Goal: Task Accomplishment & Management: Use online tool/utility

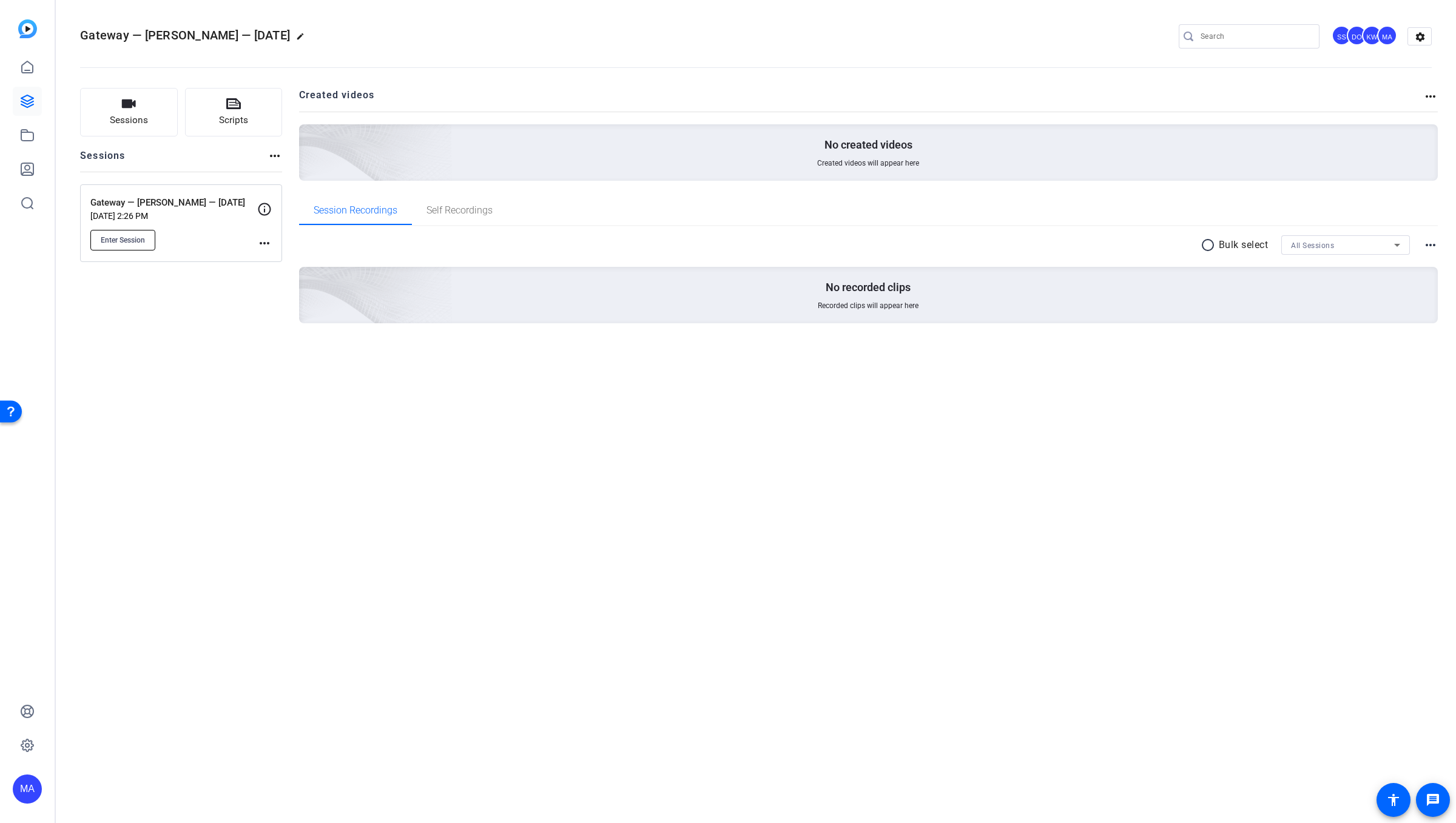
click at [123, 236] on span "Enter Session" at bounding box center [123, 239] width 45 height 9
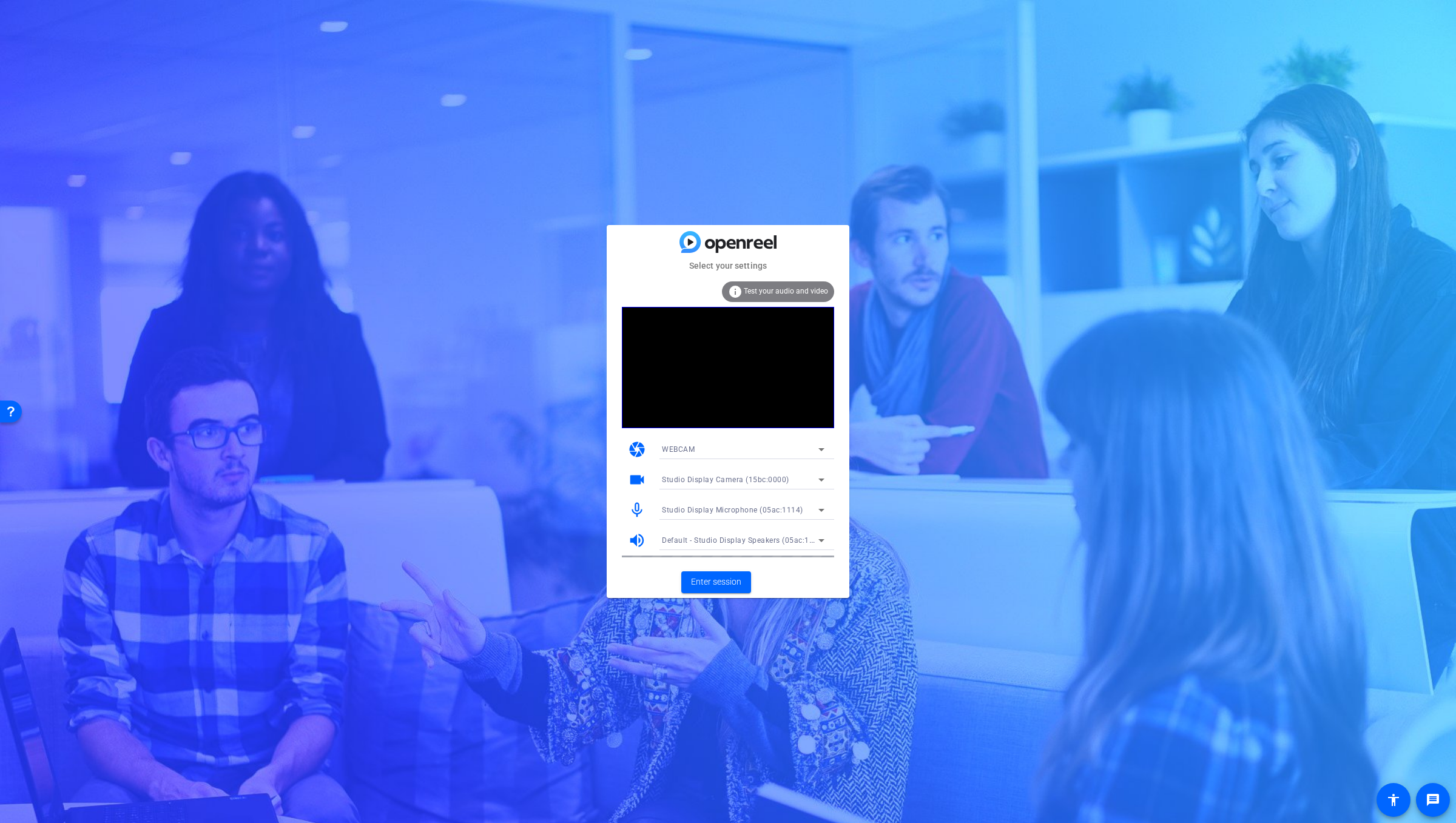
click at [731, 510] on span "Studio Display Microphone (05ac:1114)" at bounding box center [732, 510] width 142 height 9
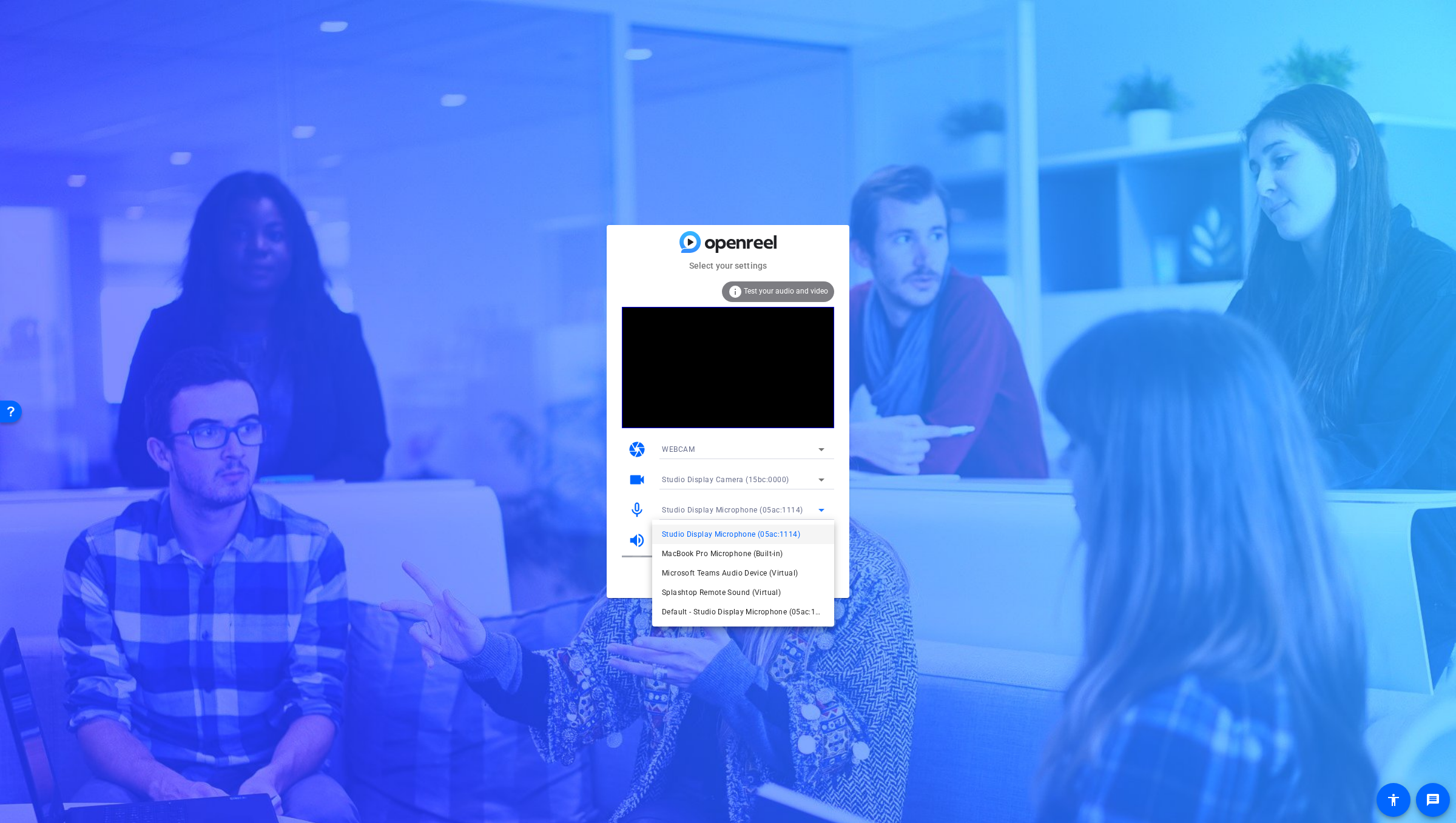
click at [1020, 554] on div at bounding box center [728, 411] width 1456 height 823
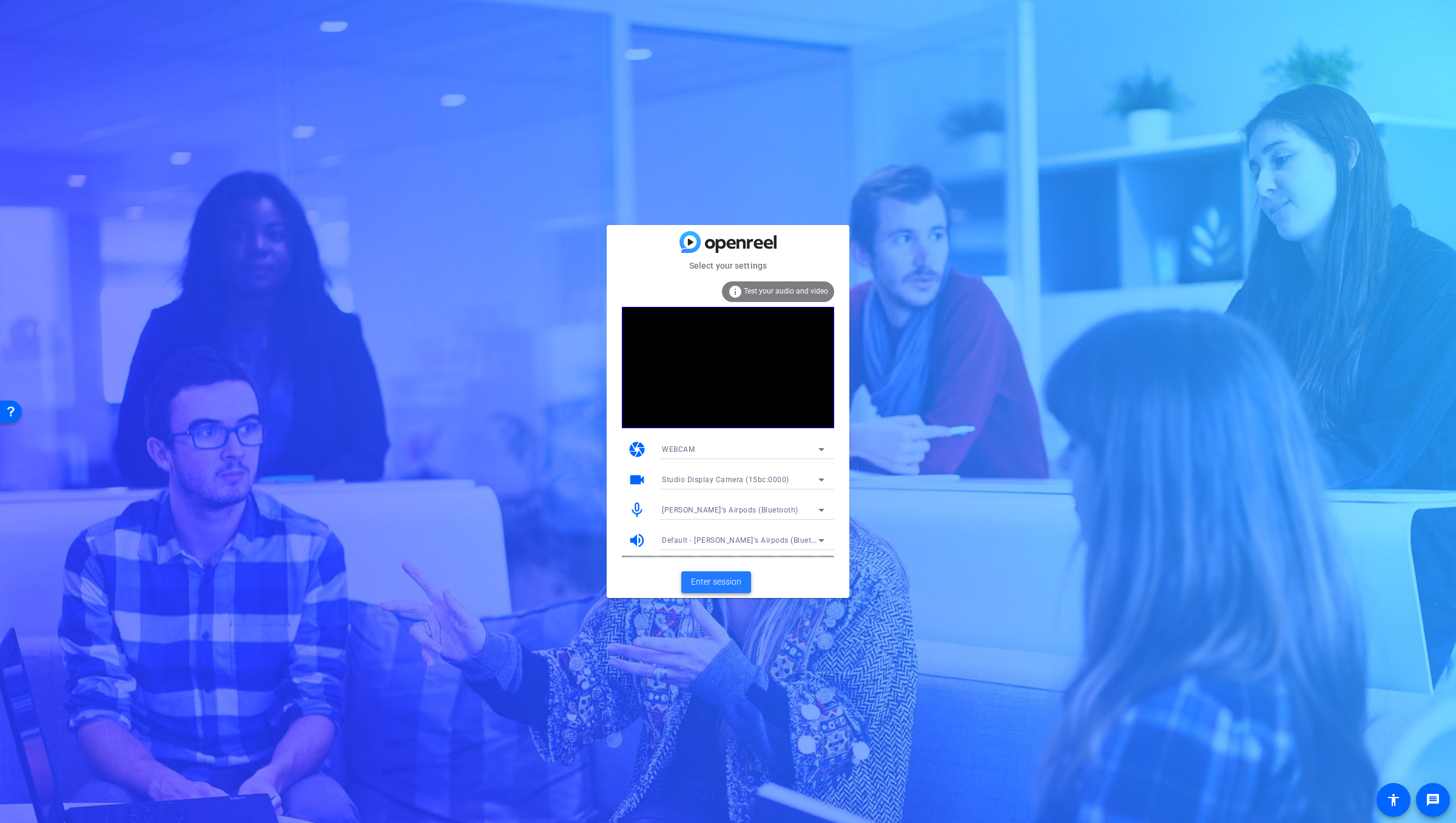
click at [708, 584] on span "Enter session" at bounding box center [716, 582] width 51 height 13
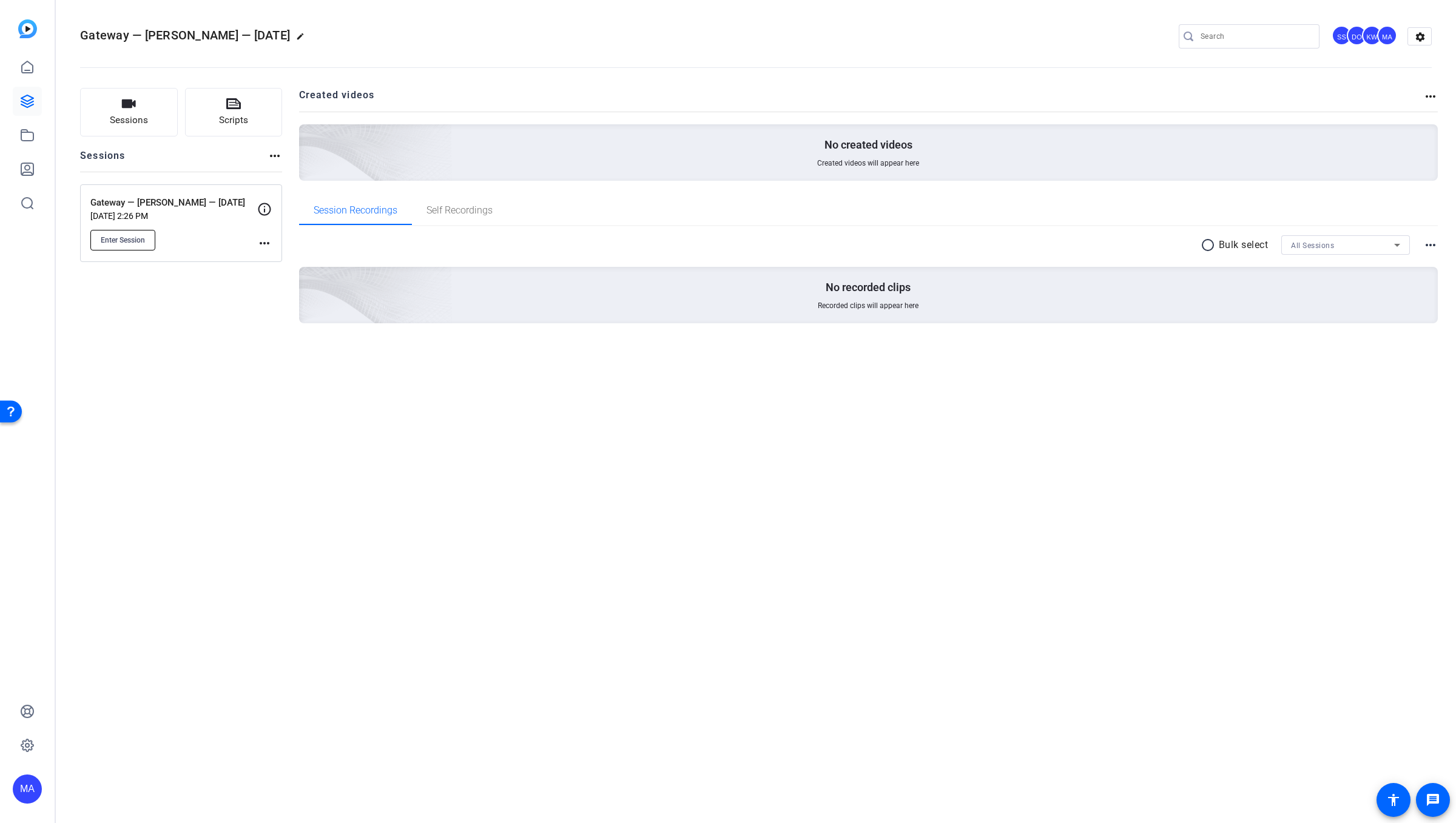
click at [125, 235] on span "Enter Session" at bounding box center [123, 239] width 45 height 9
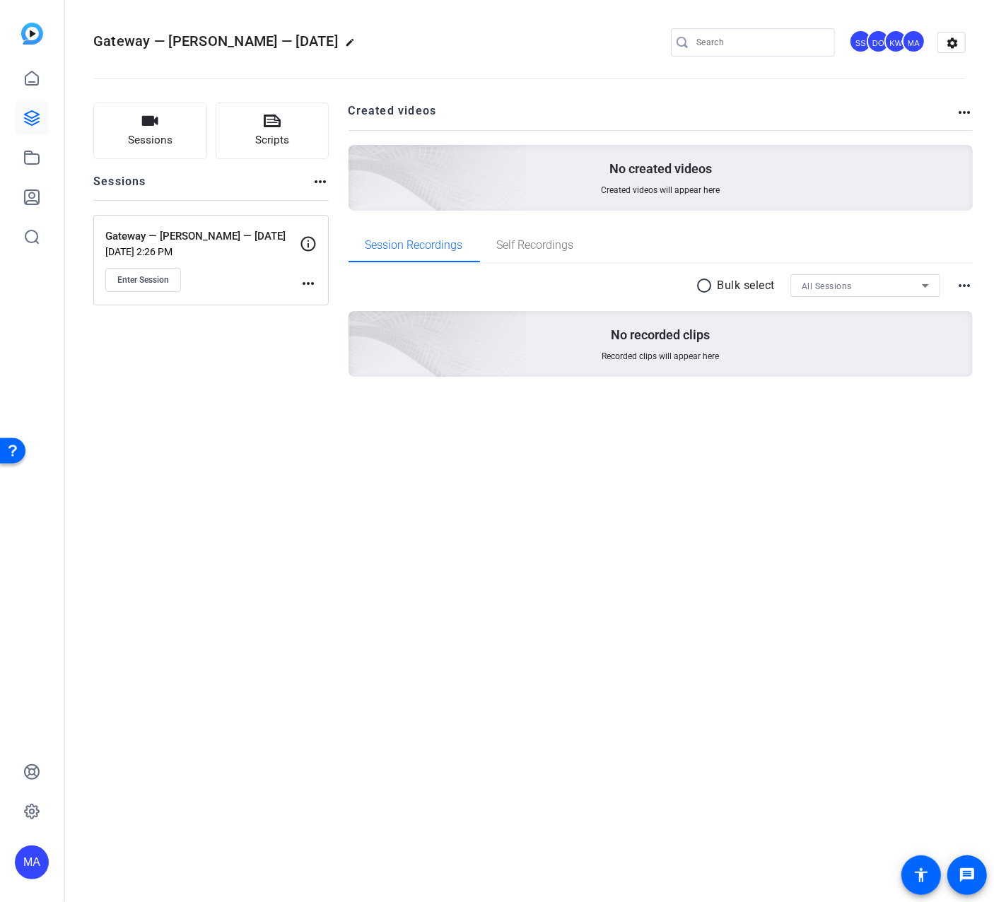
click at [854, 45] on div "SS" at bounding box center [860, 41] width 23 height 23
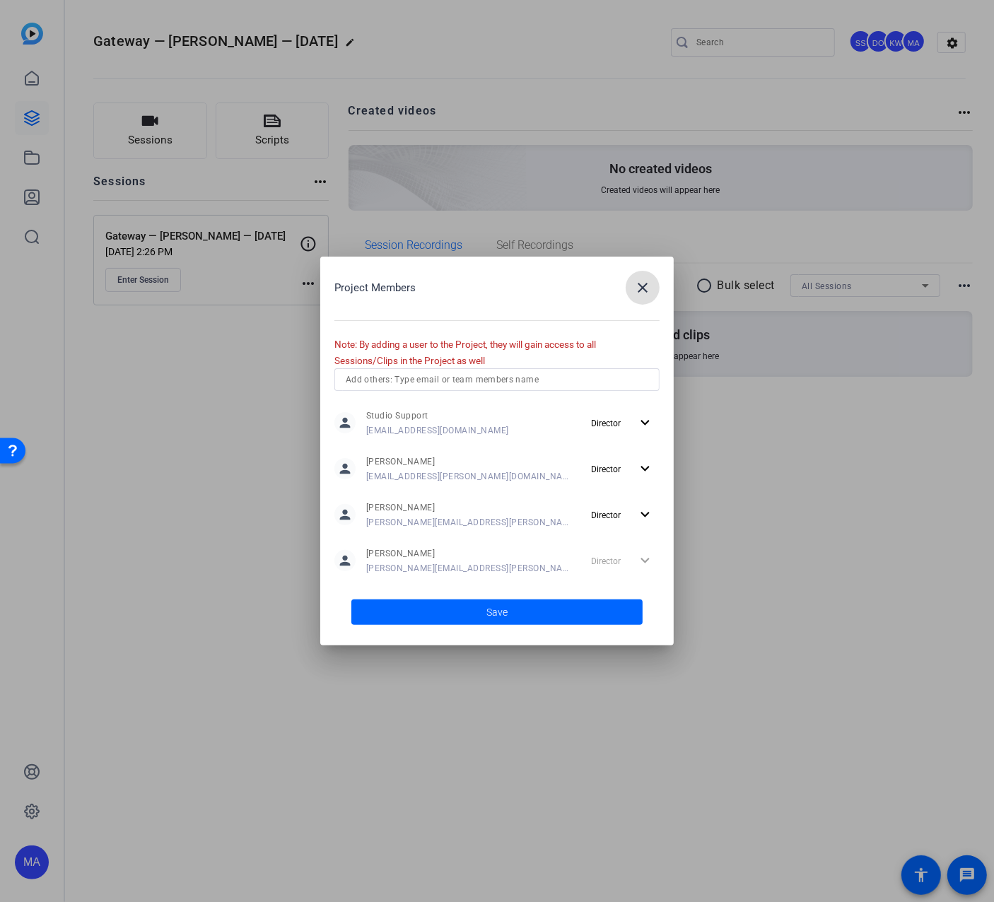
click at [638, 280] on mat-icon "close" at bounding box center [642, 287] width 17 height 17
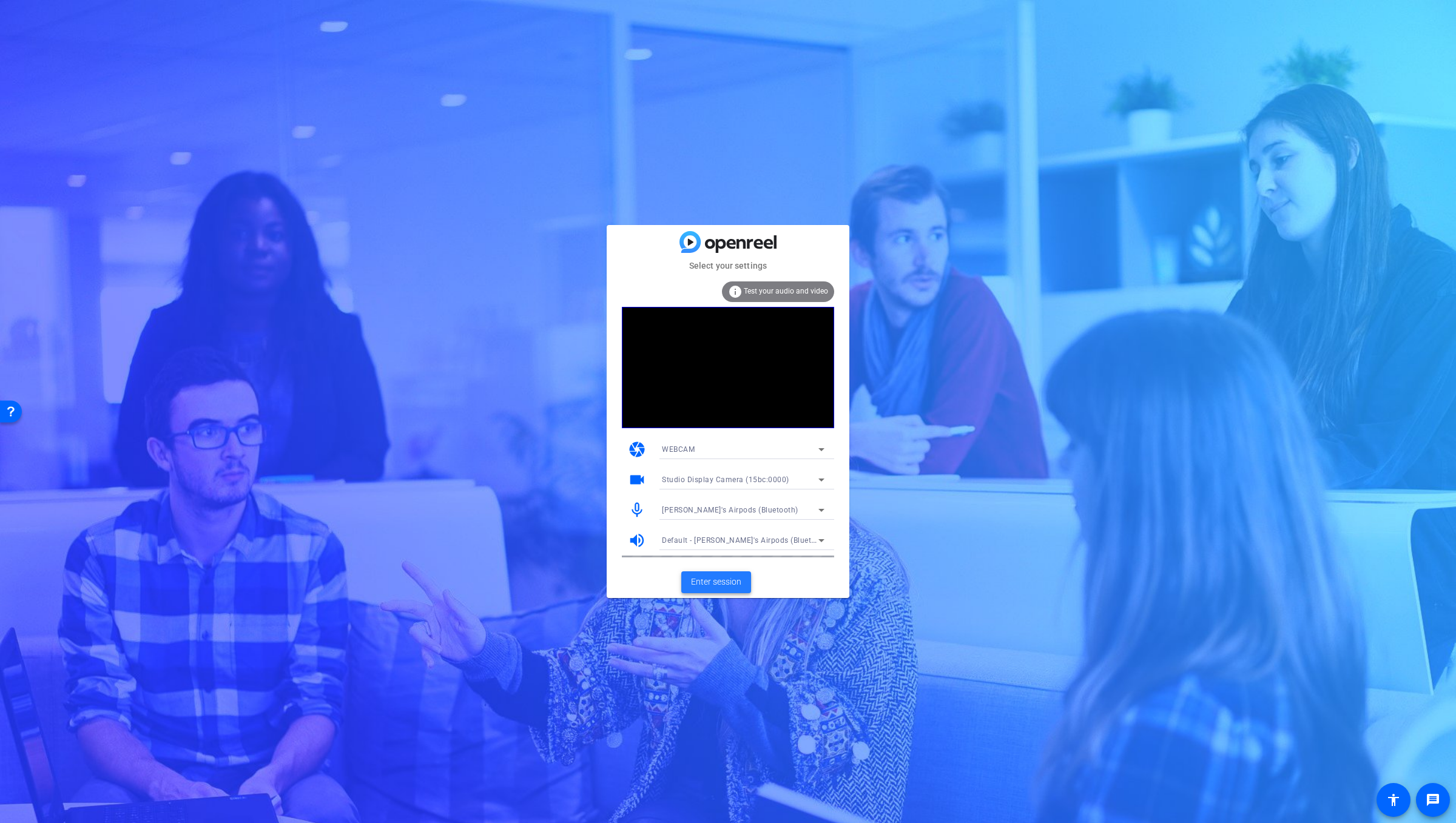
click at [715, 581] on span "Enter session" at bounding box center [716, 582] width 51 height 13
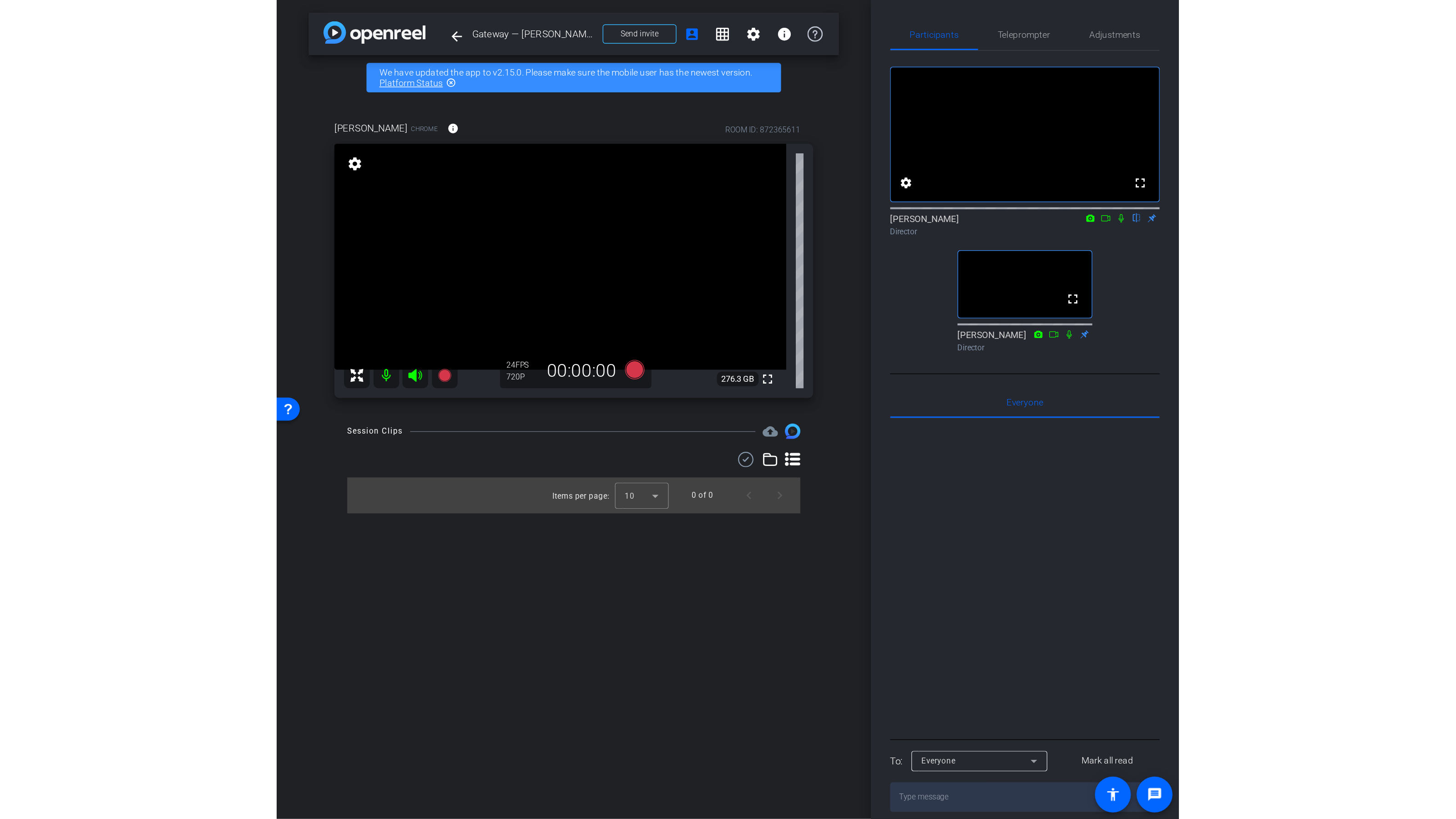
scroll to position [25, 0]
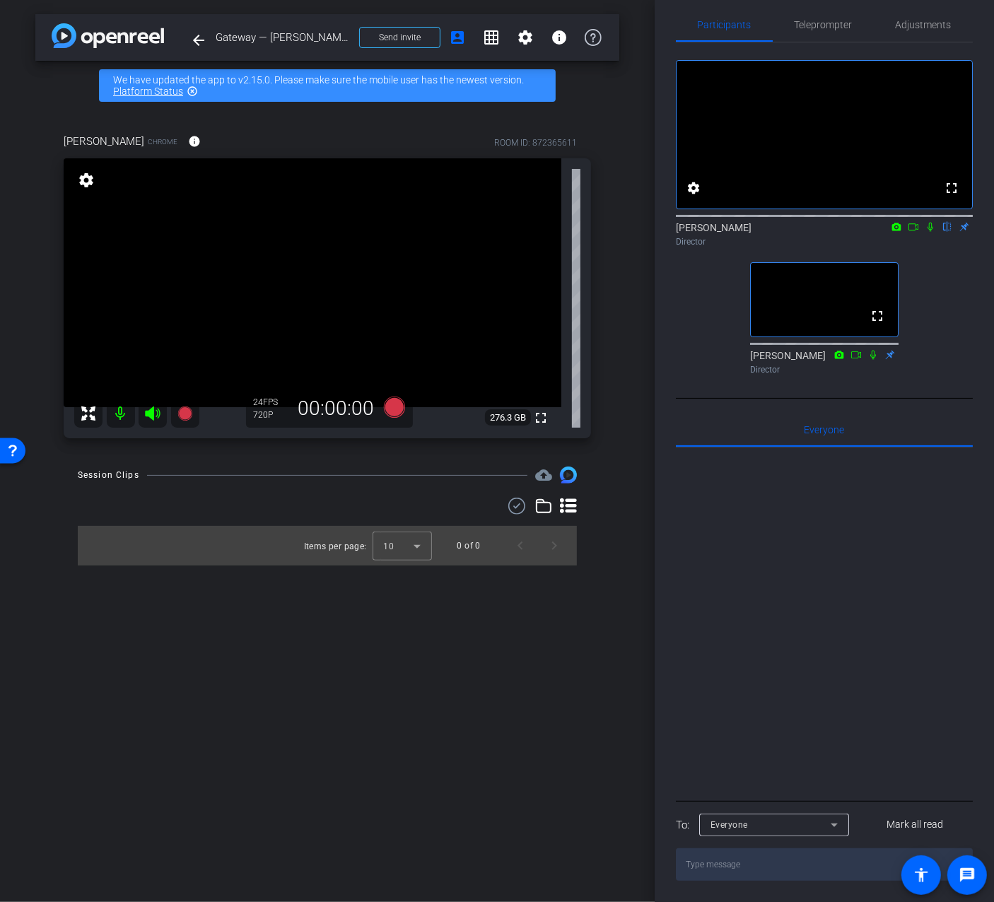
click at [821, 830] on div "Everyone" at bounding box center [770, 824] width 120 height 18
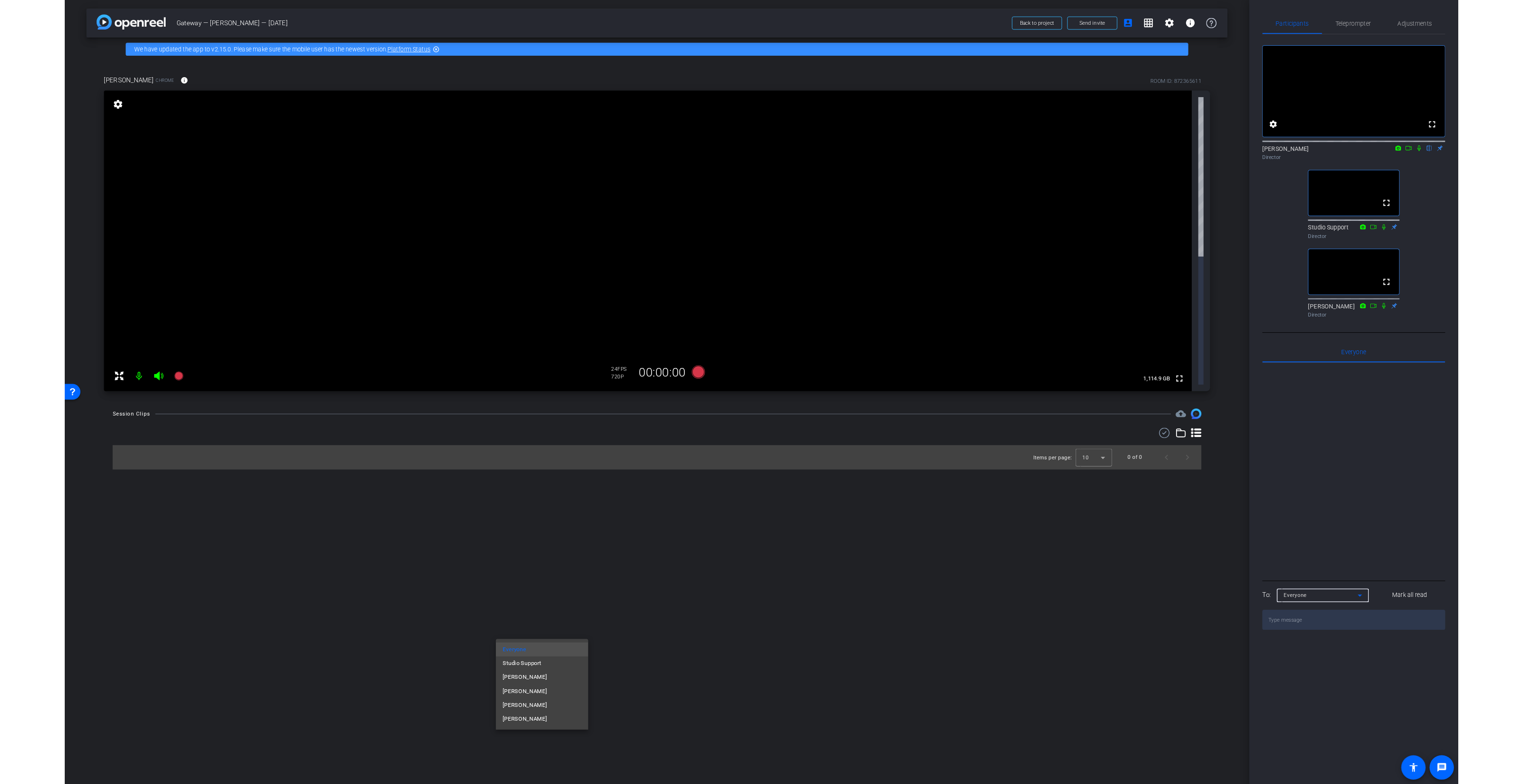
scroll to position [0, 0]
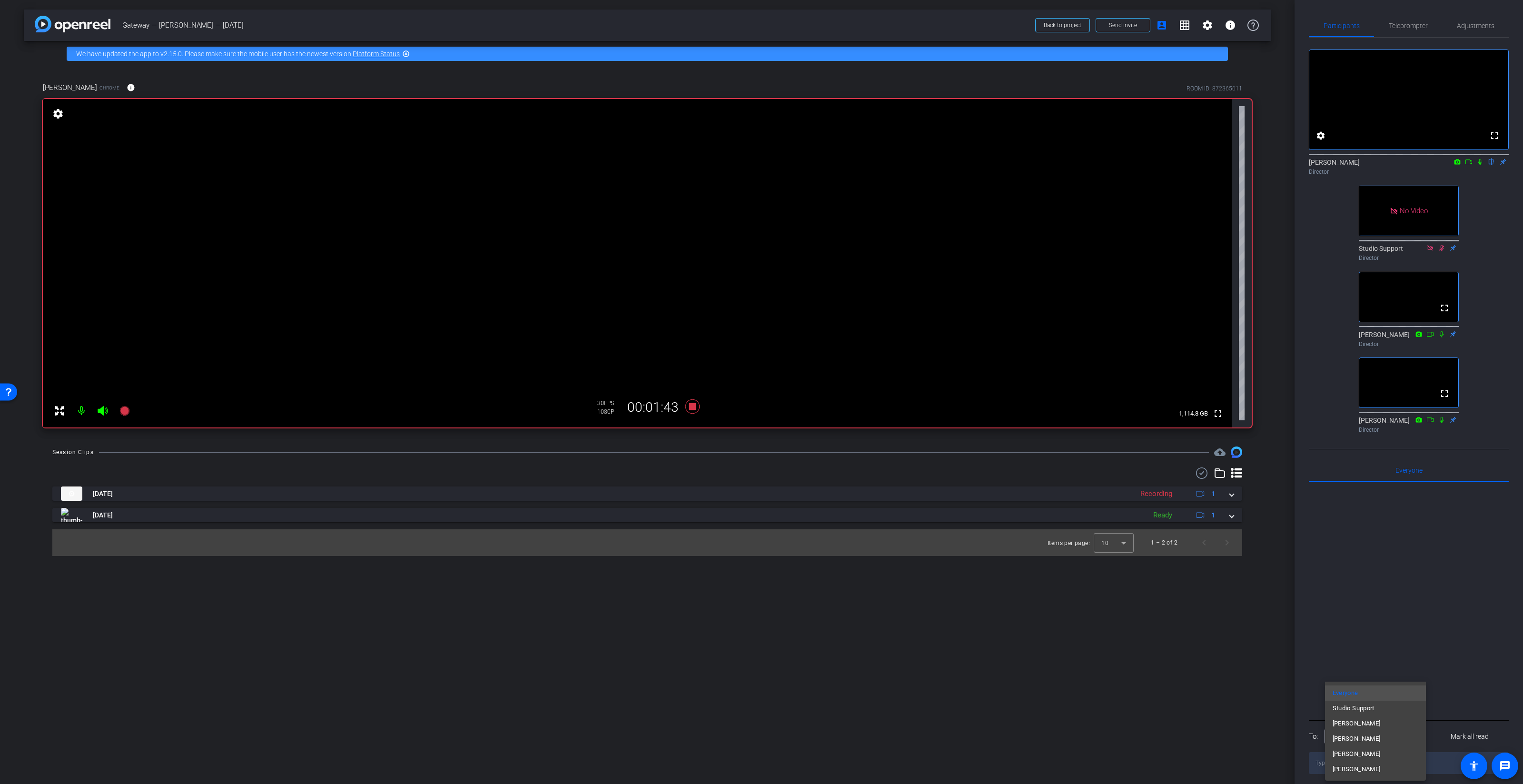
click at [1142, 174] on div at bounding box center [761, 392] width 1523 height 784
click at [1142, 165] on icon at bounding box center [1480, 162] width 7 height 7
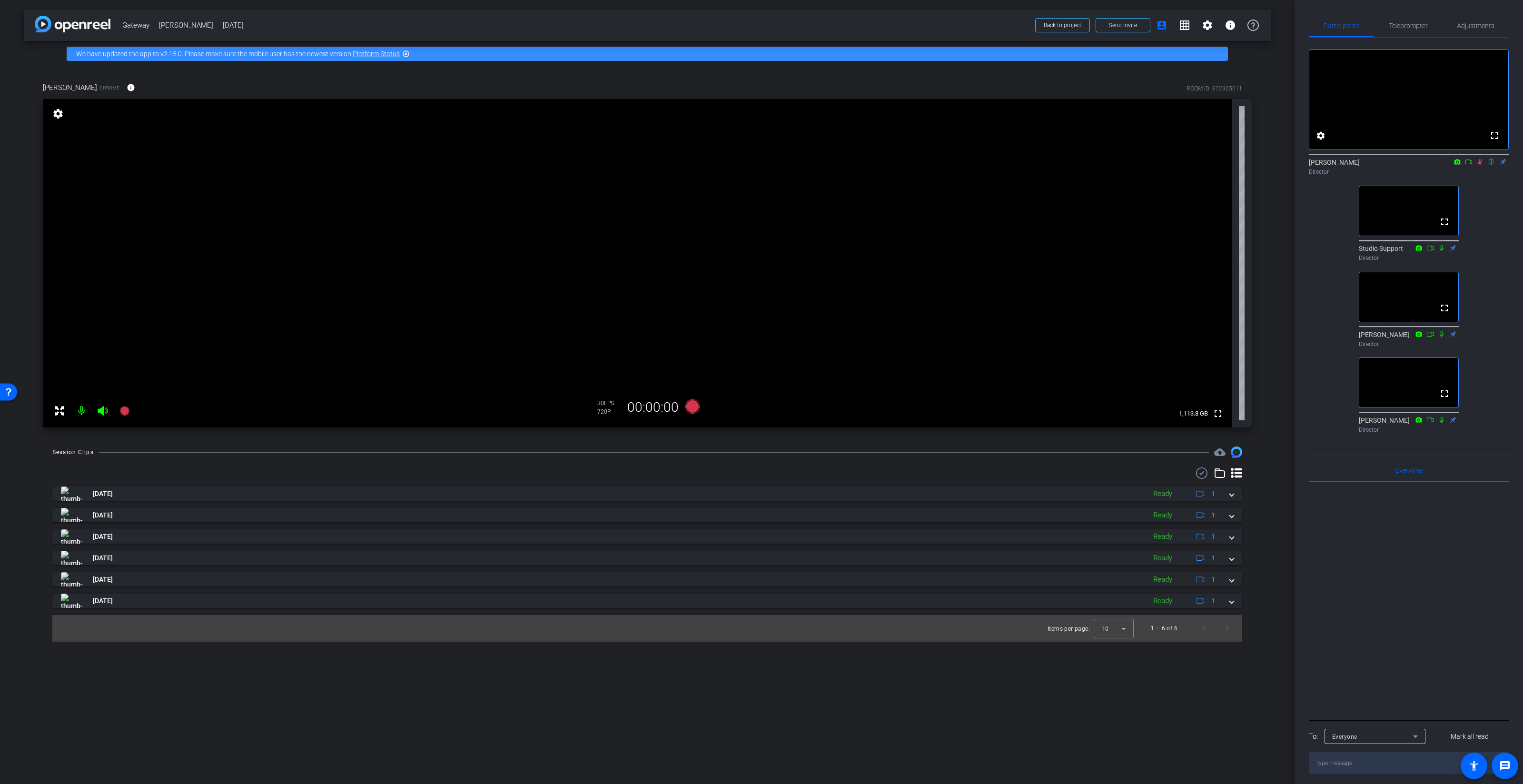
click at [1142, 165] on icon at bounding box center [1480, 162] width 7 height 7
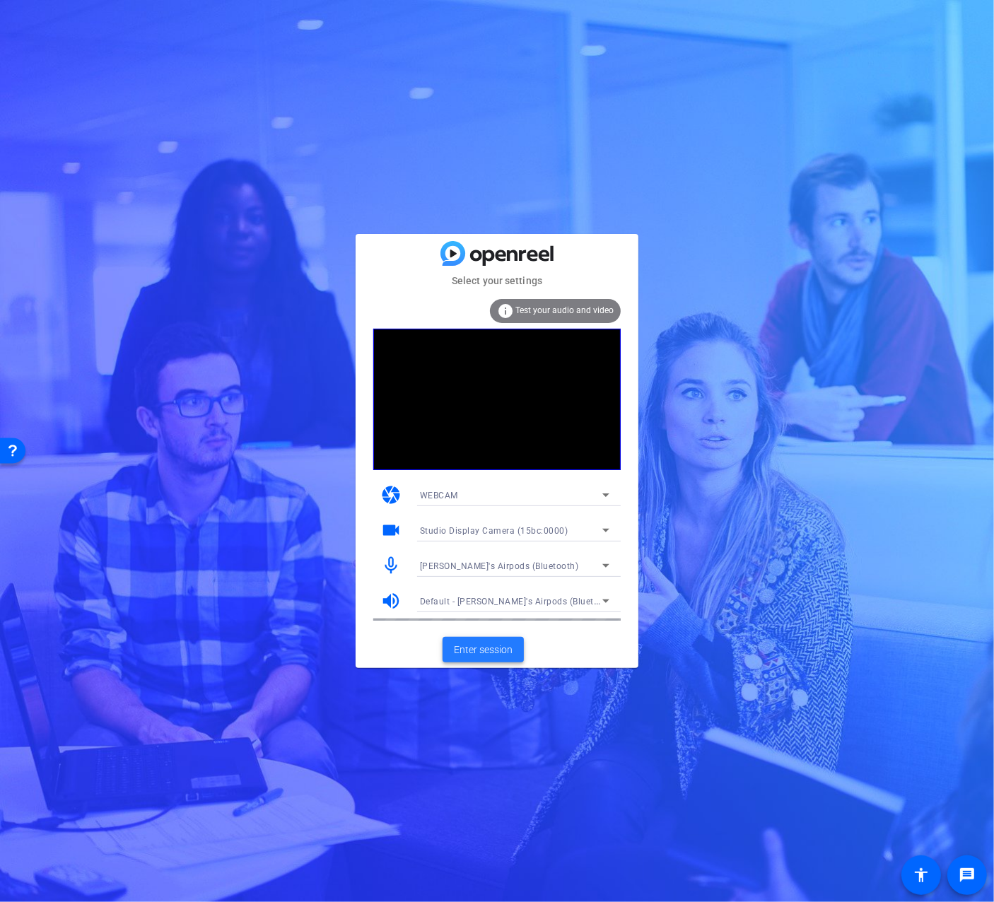
click at [476, 644] on span "Enter session" at bounding box center [483, 649] width 59 height 15
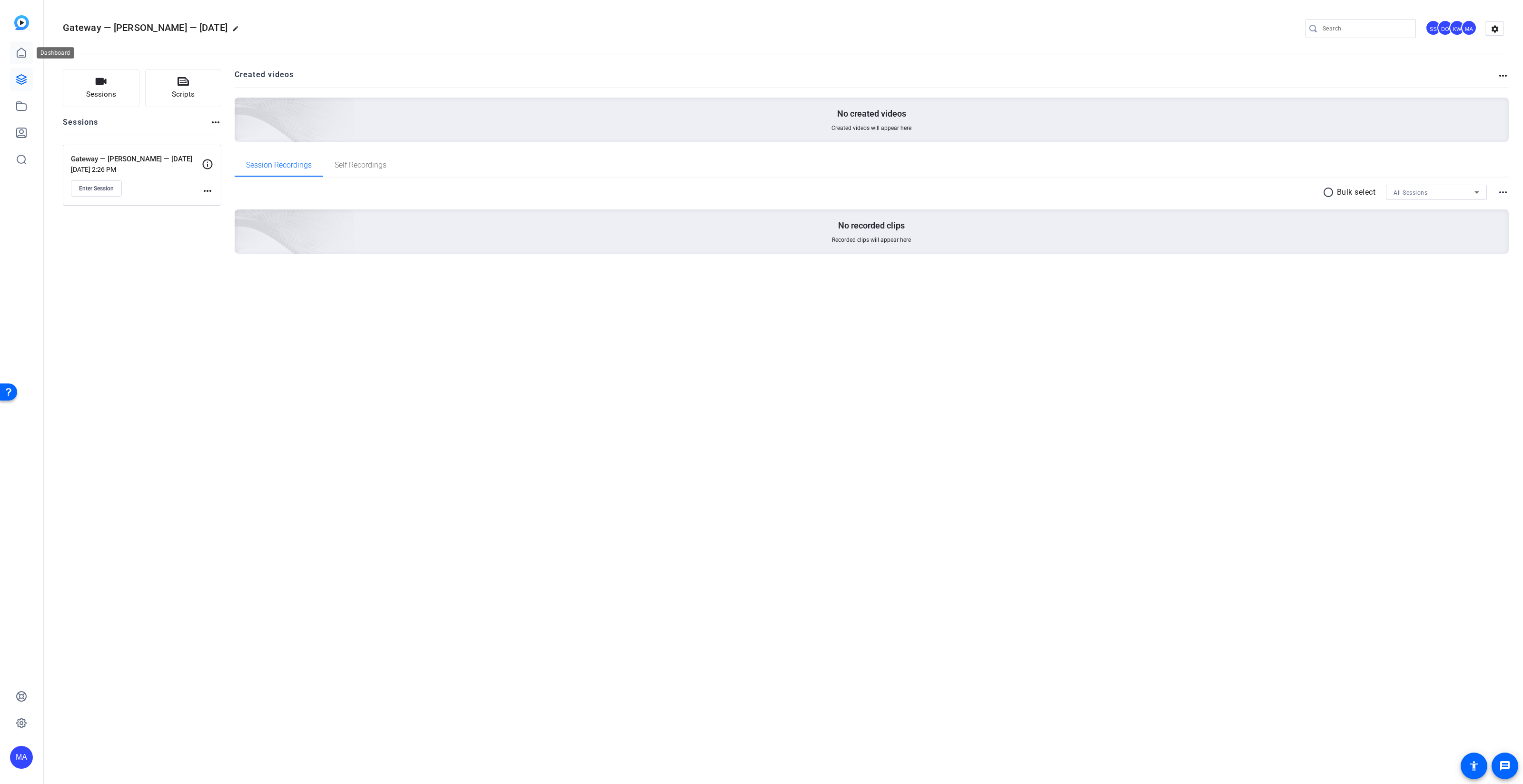
click at [25, 49] on icon at bounding box center [21, 53] width 11 height 11
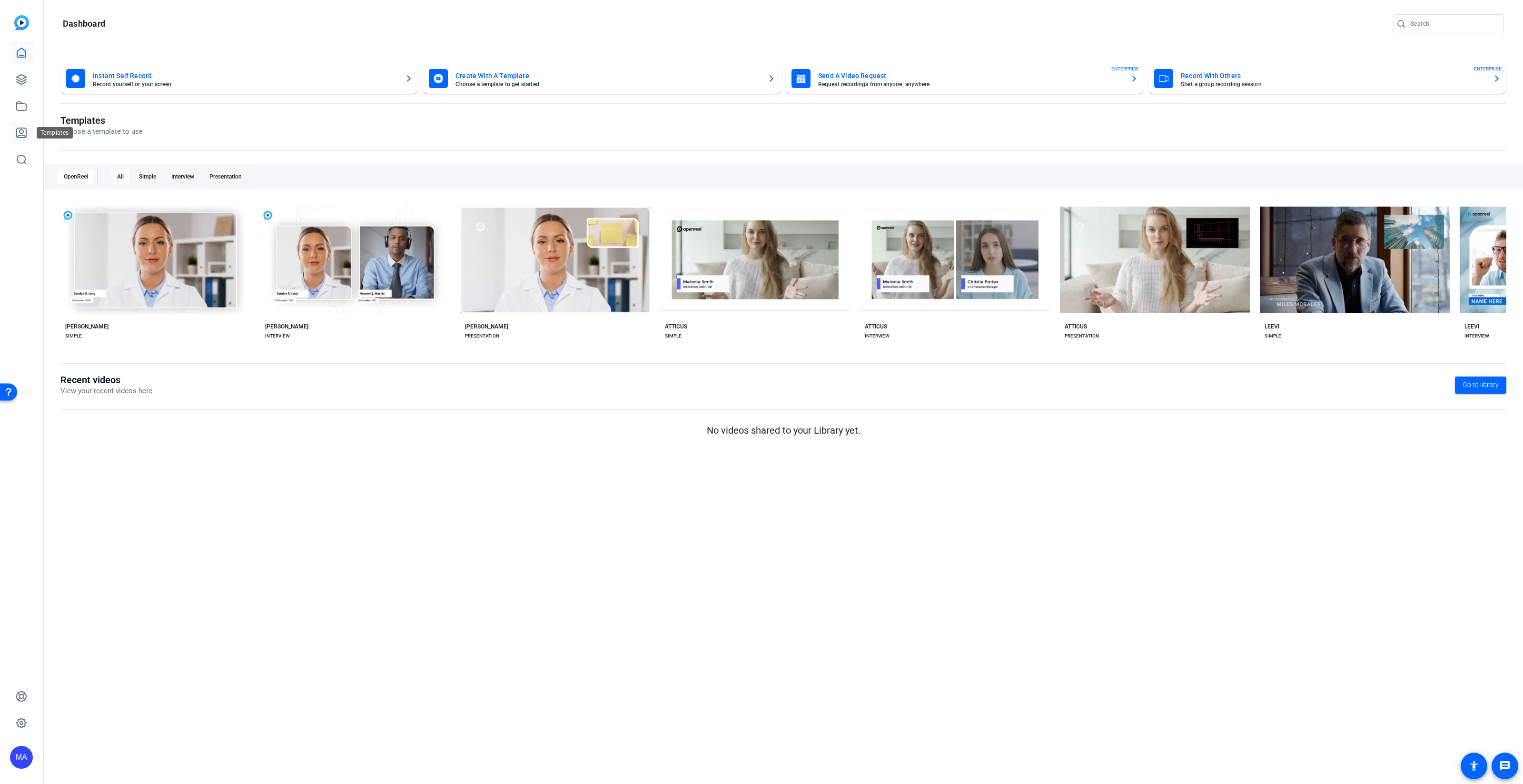
click at [13, 128] on link at bounding box center [22, 133] width 23 height 23
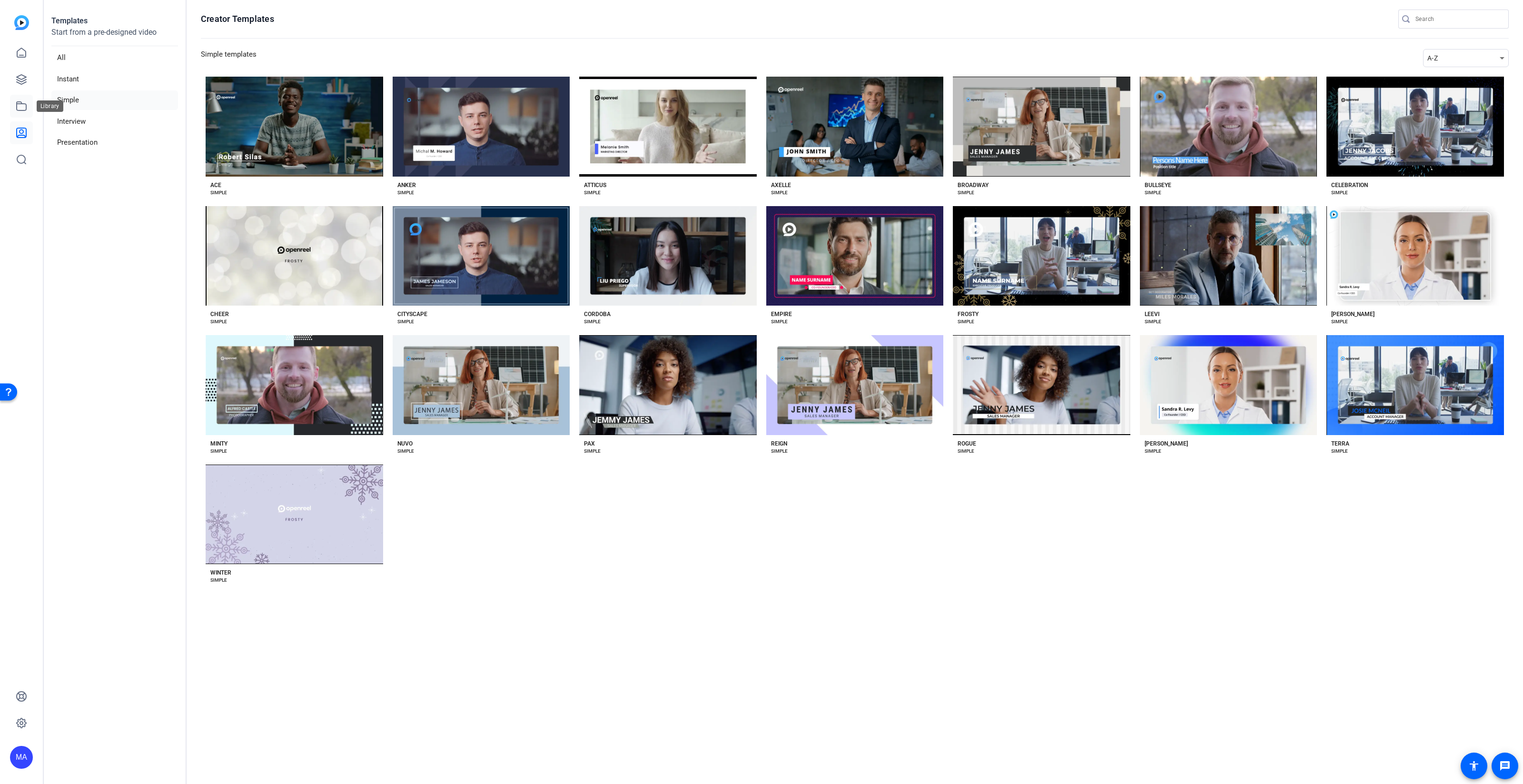
click at [24, 111] on icon at bounding box center [21, 106] width 11 height 11
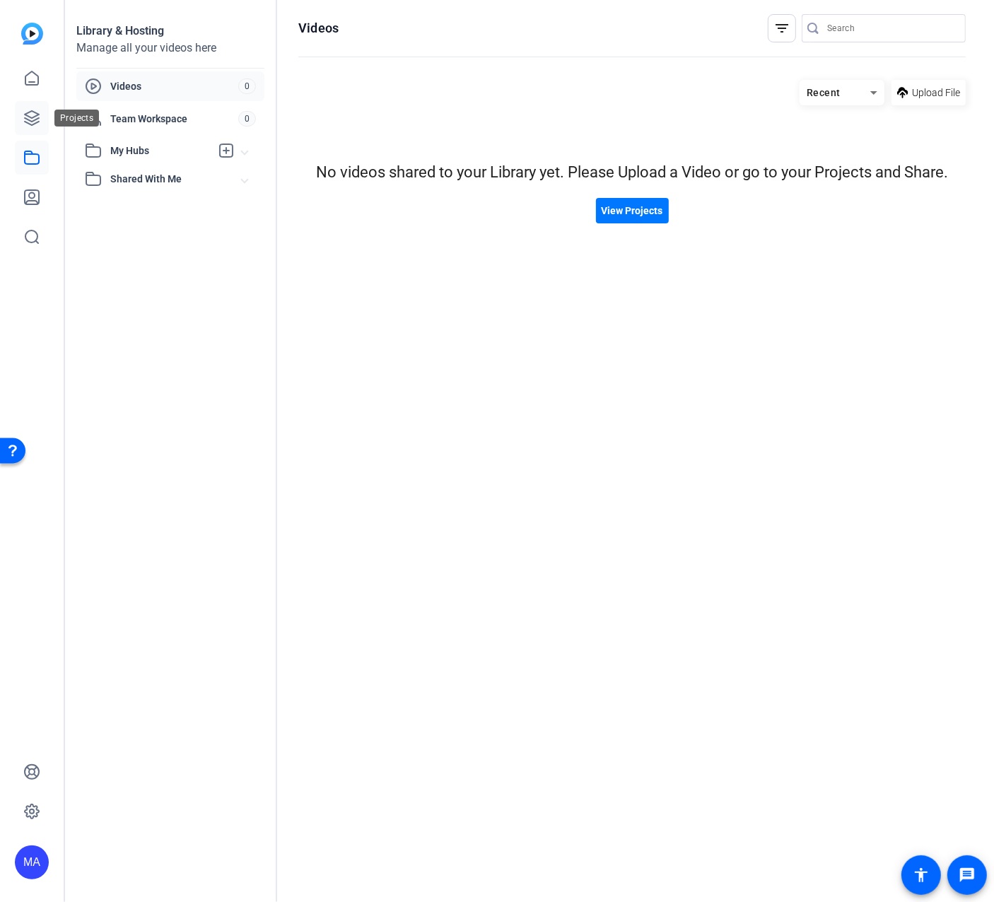
click at [32, 112] on icon at bounding box center [31, 118] width 17 height 17
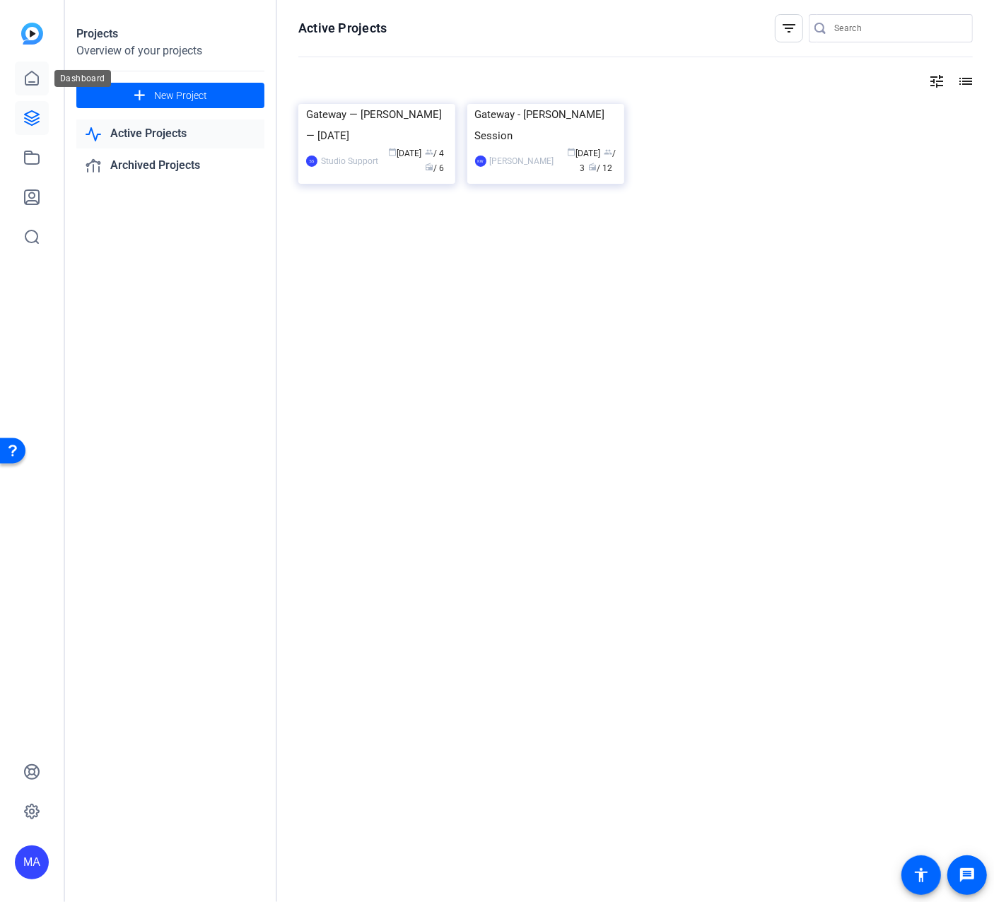
click at [36, 81] on icon at bounding box center [31, 78] width 17 height 17
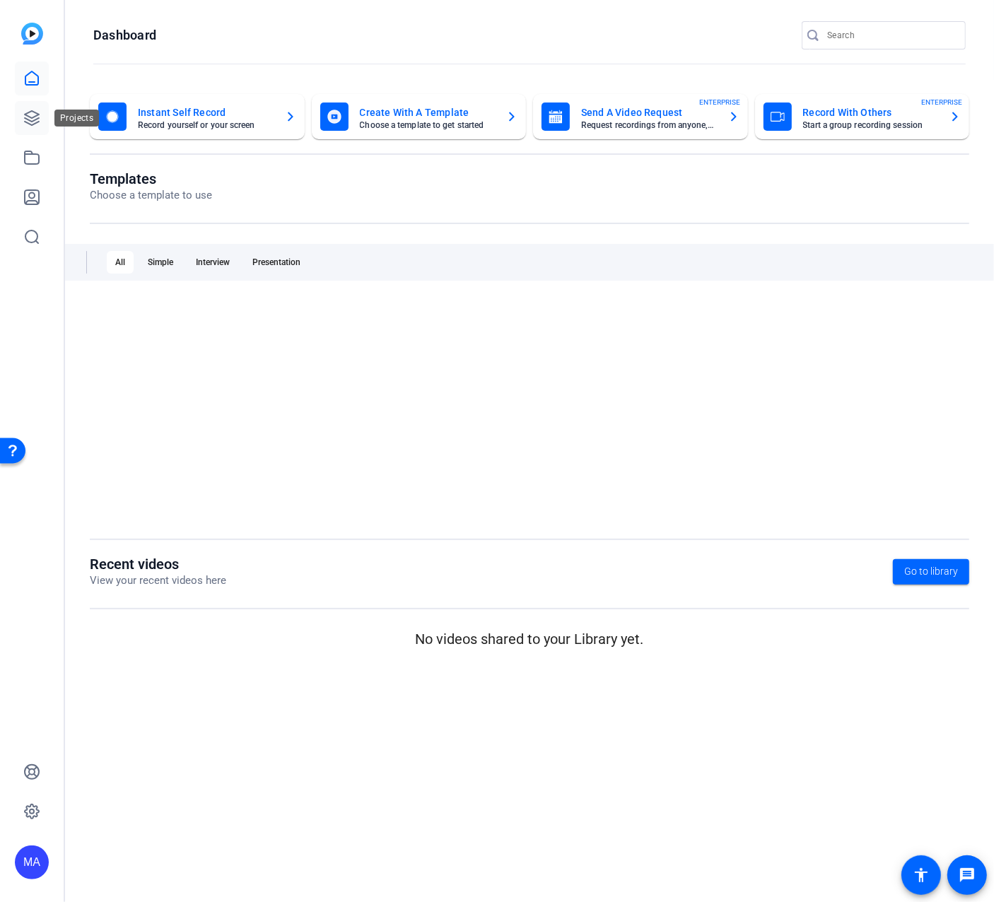
click at [36, 110] on icon at bounding box center [31, 118] width 17 height 17
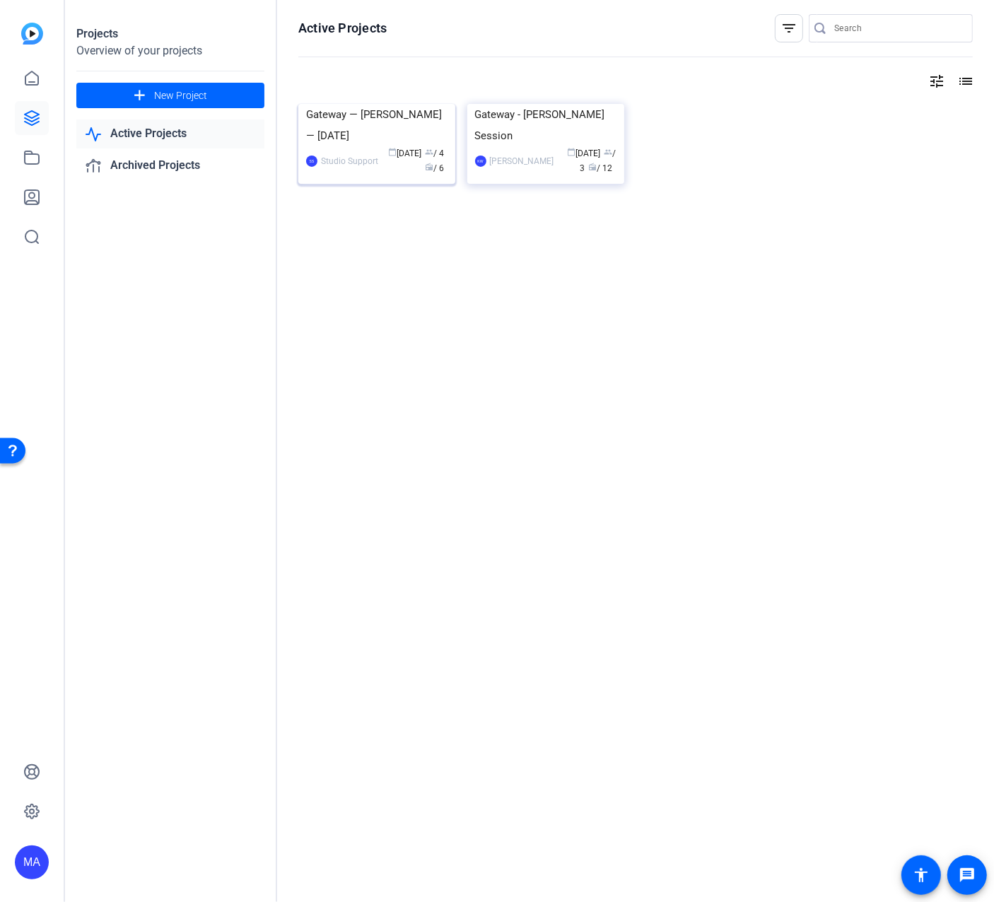
click at [367, 104] on img at bounding box center [376, 104] width 157 height 0
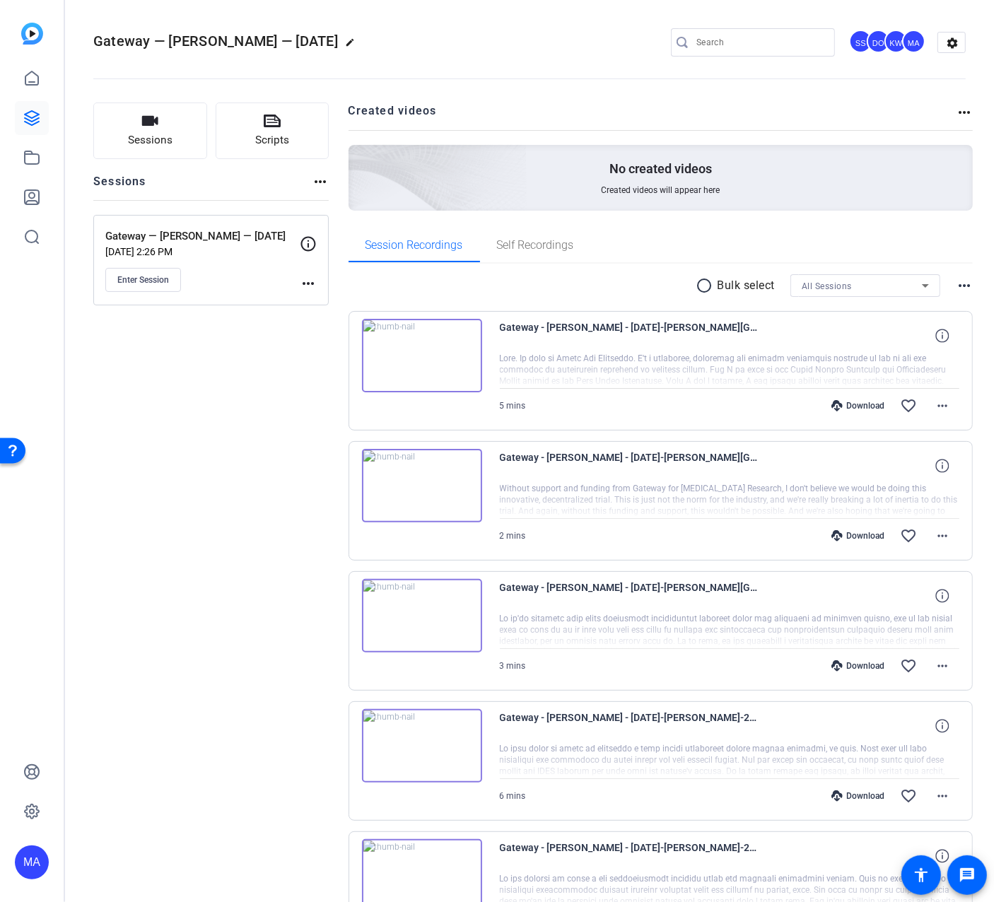
click at [460, 369] on img at bounding box center [422, 355] width 120 height 73
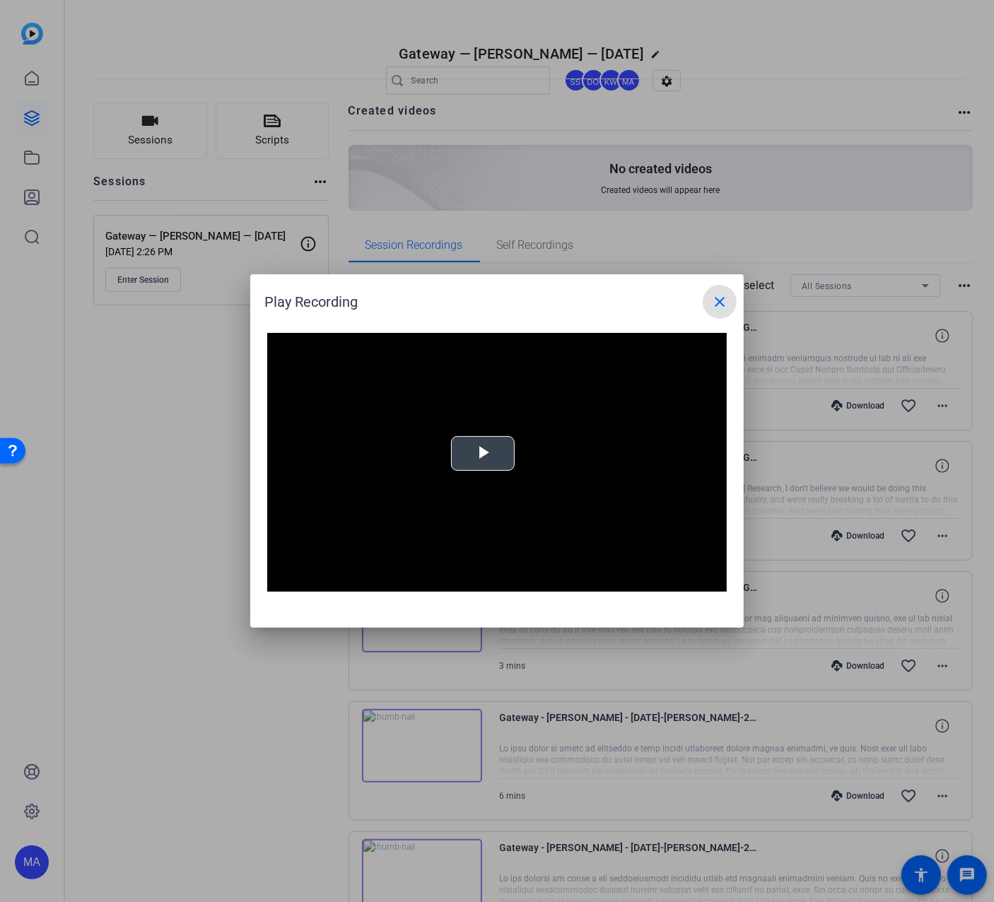
click at [507, 454] on video "Video Player" at bounding box center [496, 462] width 459 height 259
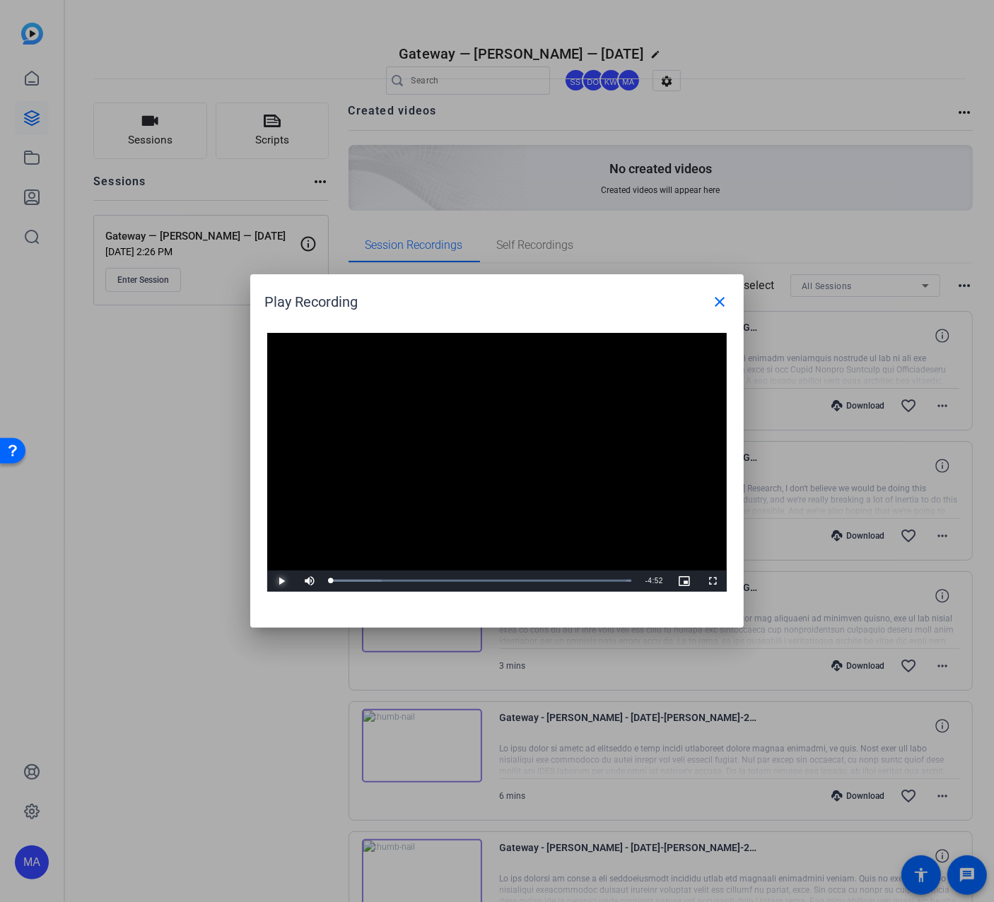
click at [278, 581] on span "Video Player" at bounding box center [281, 581] width 28 height 0
click at [719, 310] on mat-icon "close" at bounding box center [719, 301] width 17 height 17
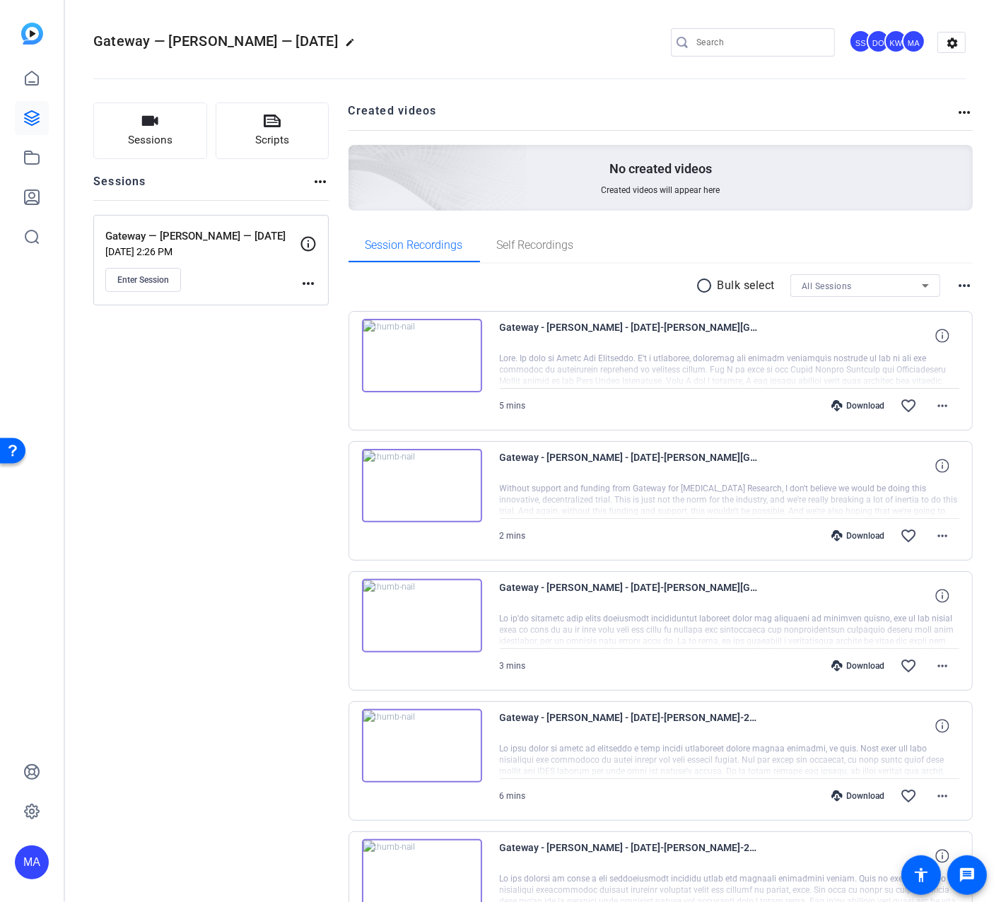
click at [435, 490] on img at bounding box center [422, 485] width 120 height 73
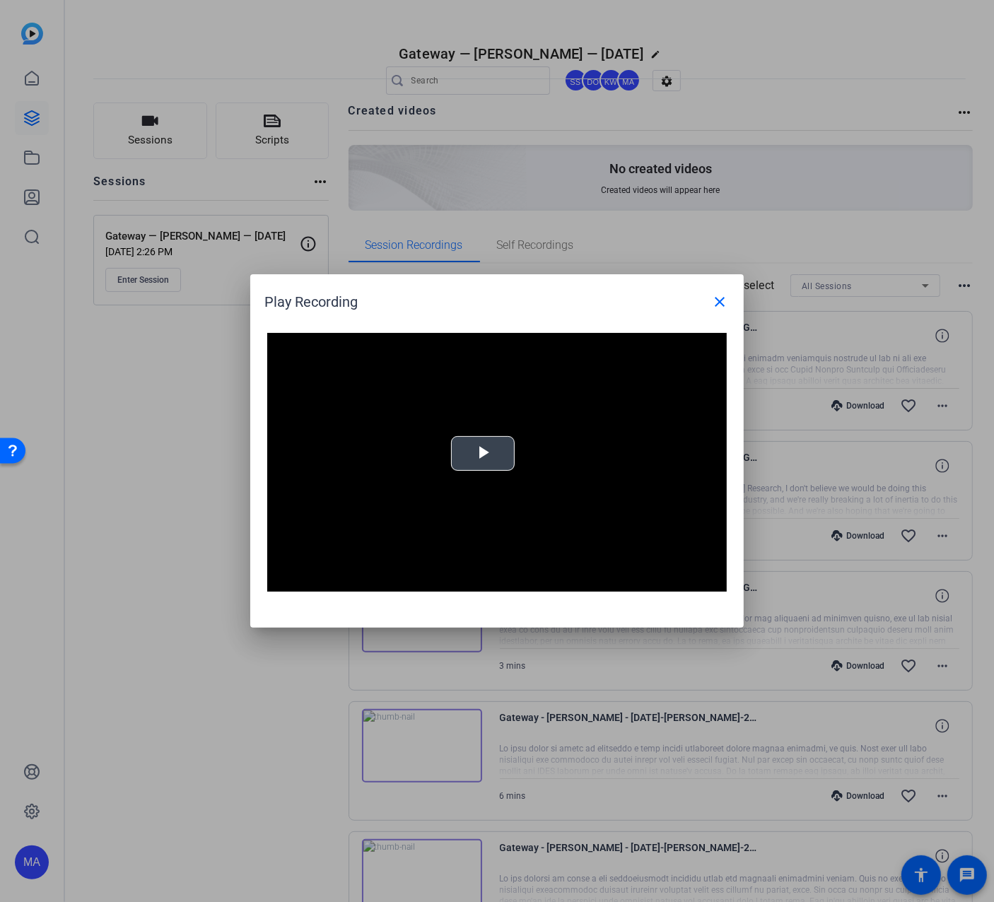
click at [483, 454] on span "Video Player" at bounding box center [483, 454] width 0 height 0
click at [718, 307] on mat-icon "close" at bounding box center [719, 301] width 17 height 17
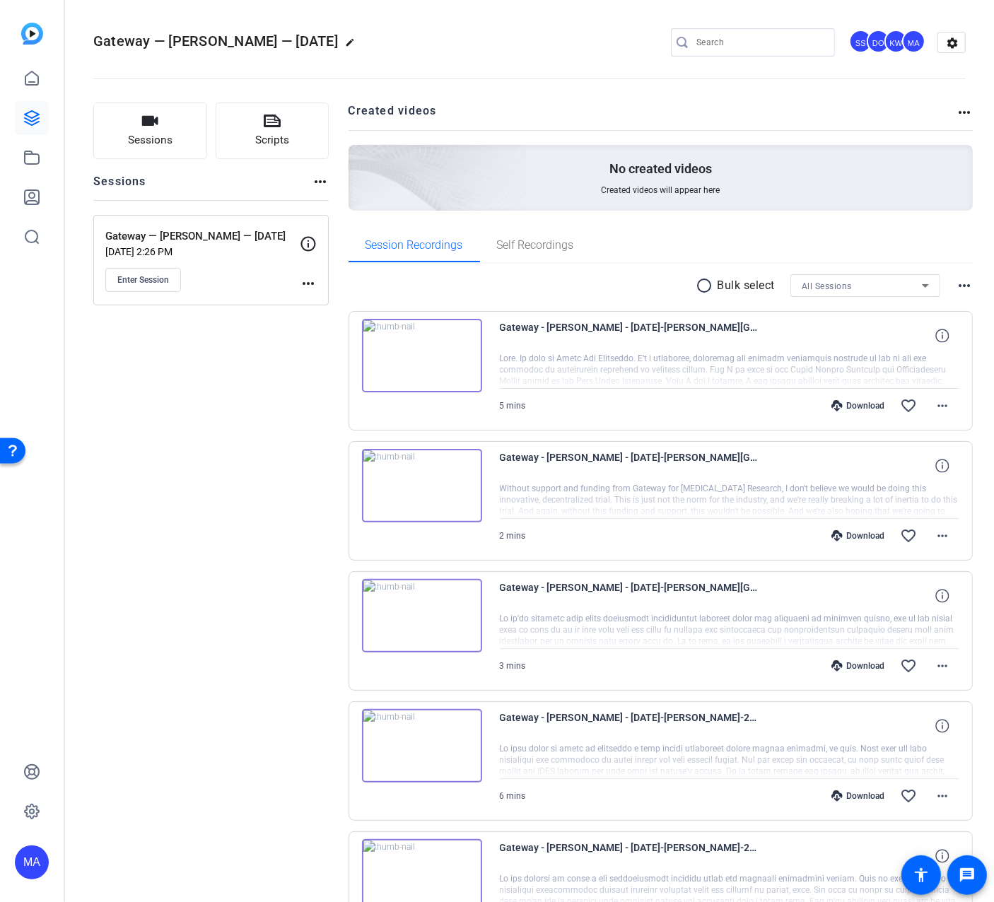
click at [420, 615] on img at bounding box center [422, 615] width 120 height 73
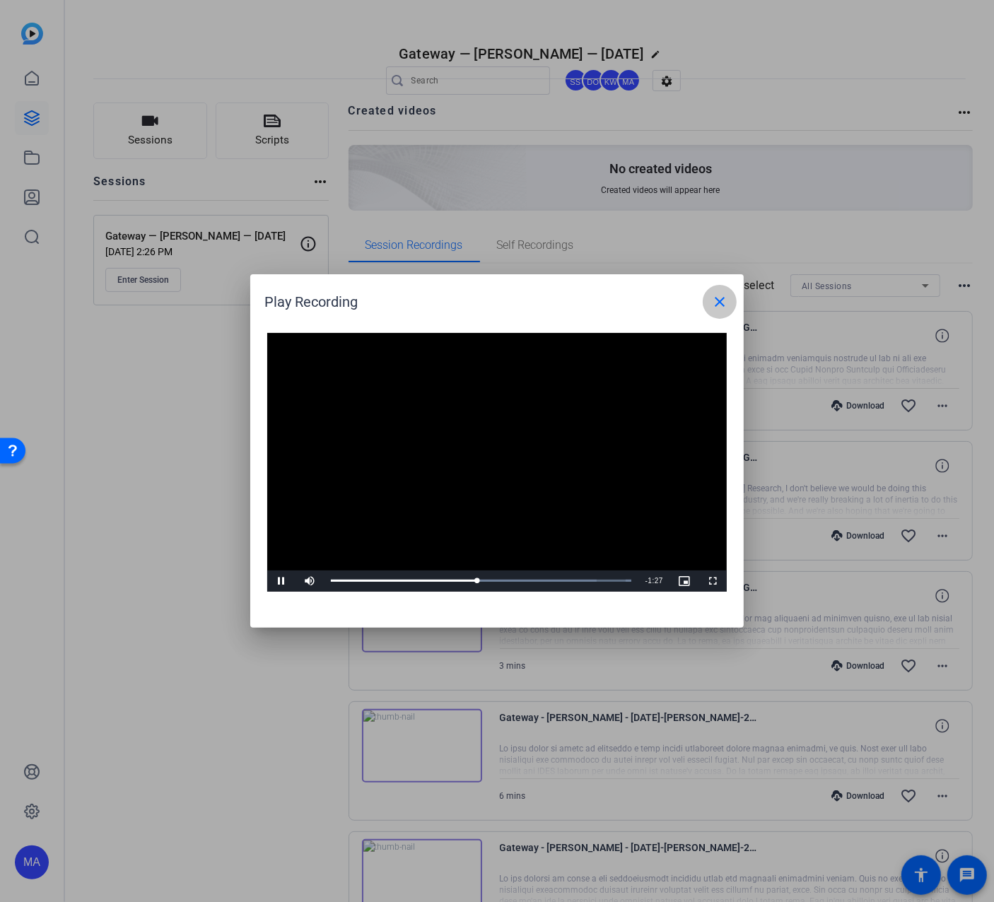
click at [721, 293] on mat-icon "close" at bounding box center [719, 301] width 17 height 17
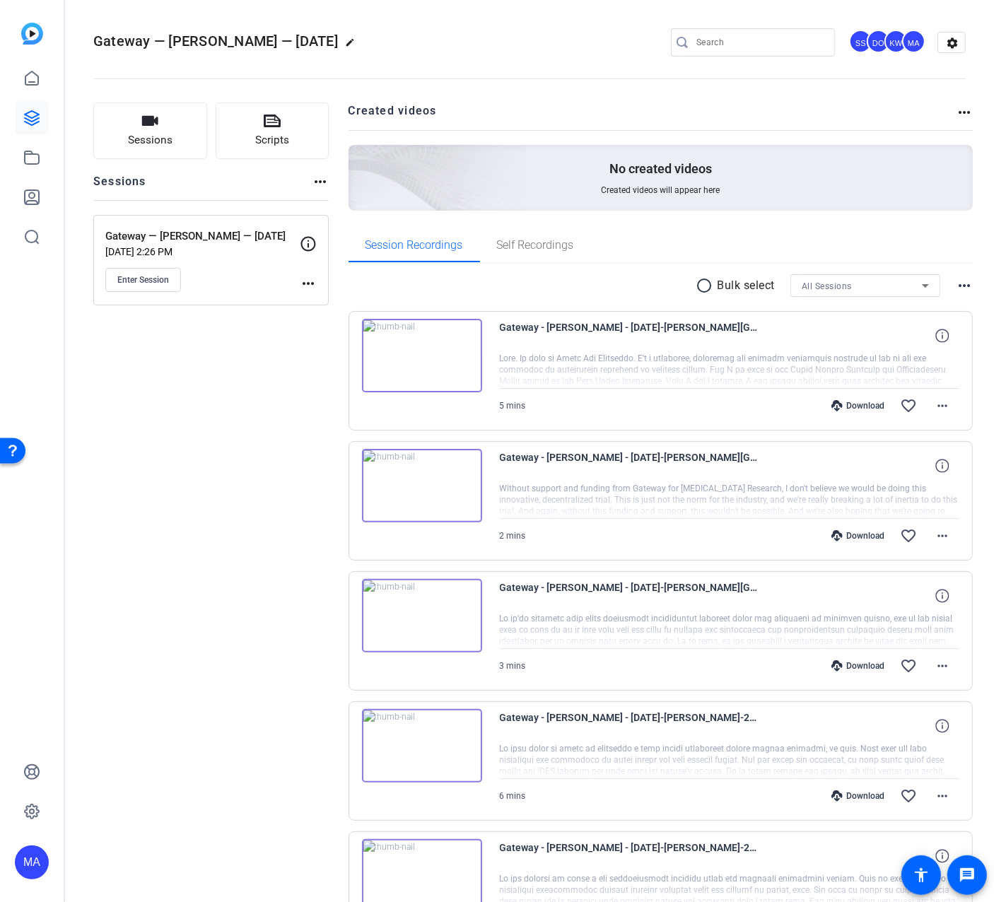
scroll to position [152, 0]
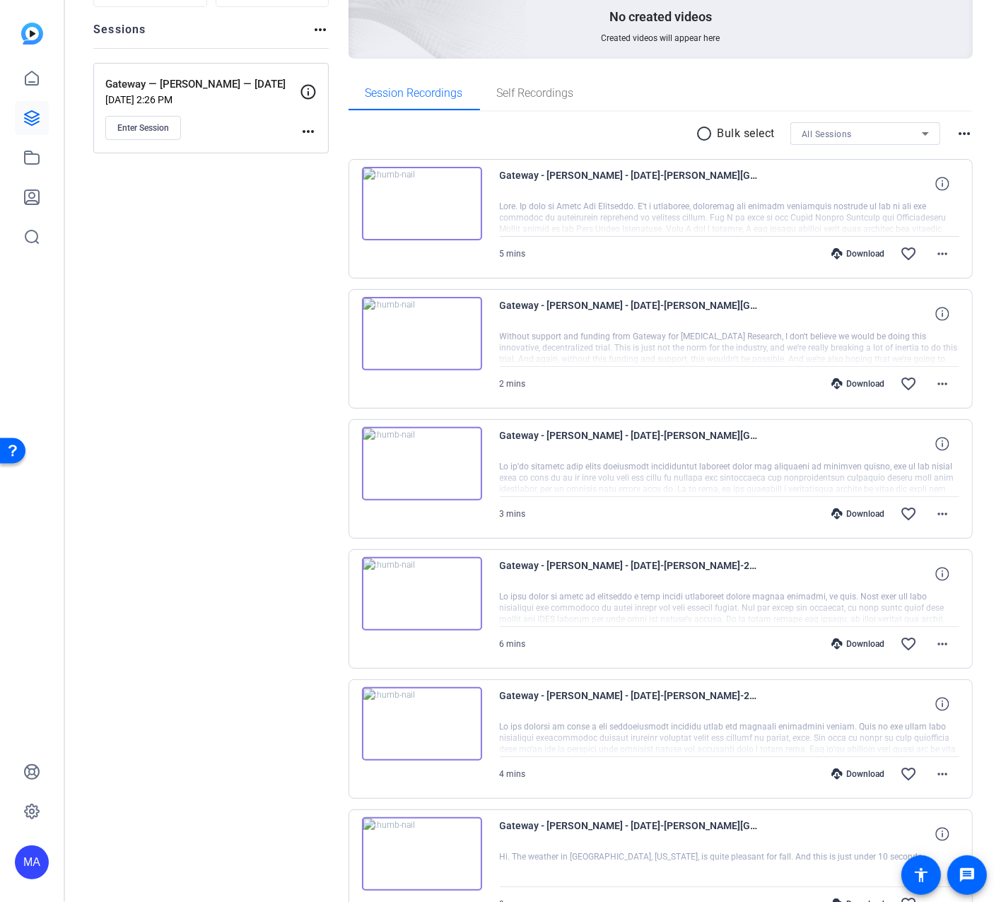
click at [404, 710] on img at bounding box center [422, 723] width 120 height 73
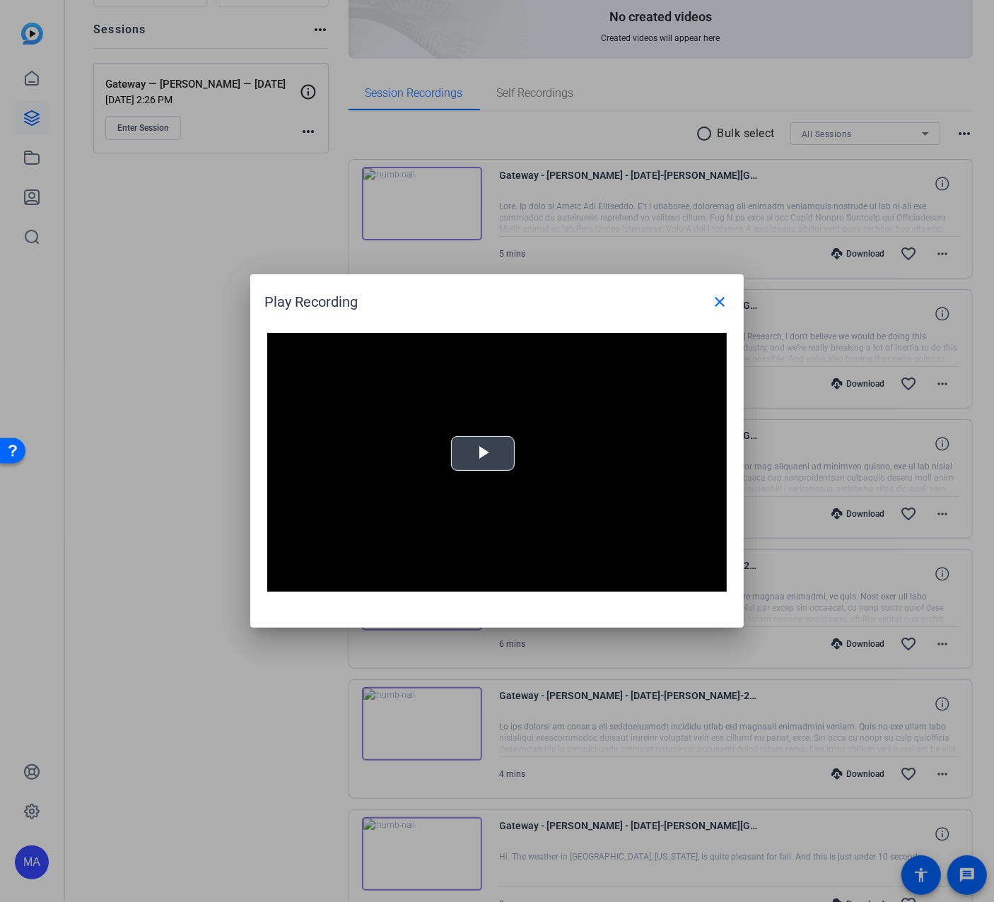
click at [483, 454] on span "Video Player" at bounding box center [483, 454] width 0 height 0
